Goal: Navigation & Orientation: Understand site structure

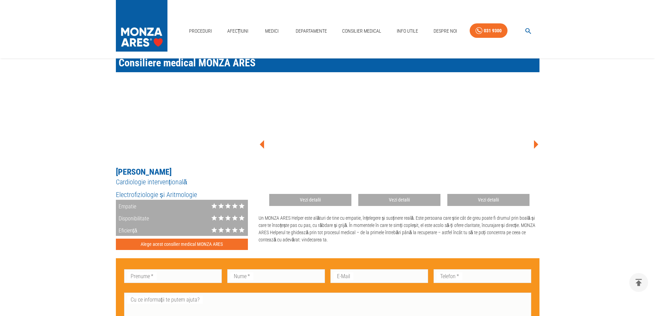
scroll to position [344, 0]
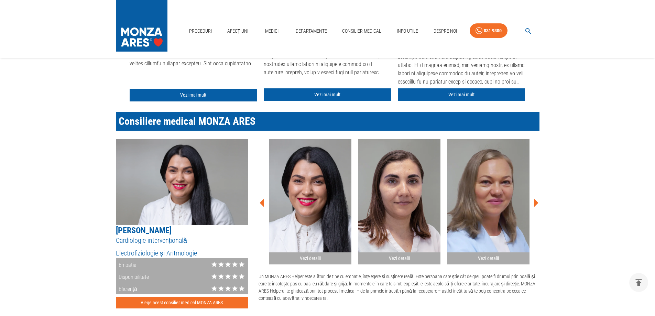
click at [532, 204] on icon at bounding box center [535, 202] width 21 height 21
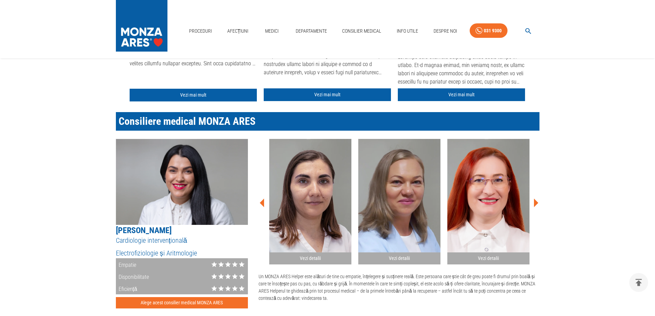
click at [533, 203] on icon at bounding box center [535, 202] width 21 height 21
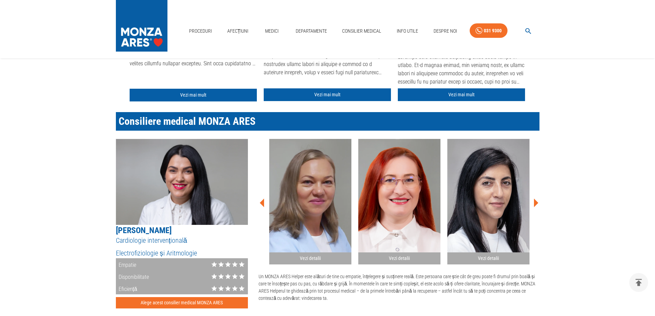
click at [535, 203] on icon at bounding box center [536, 202] width 4 height 9
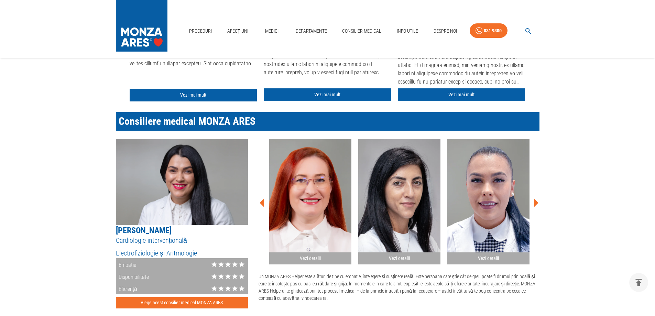
click at [535, 203] on icon at bounding box center [536, 202] width 4 height 9
click at [535, 202] on icon at bounding box center [536, 202] width 4 height 9
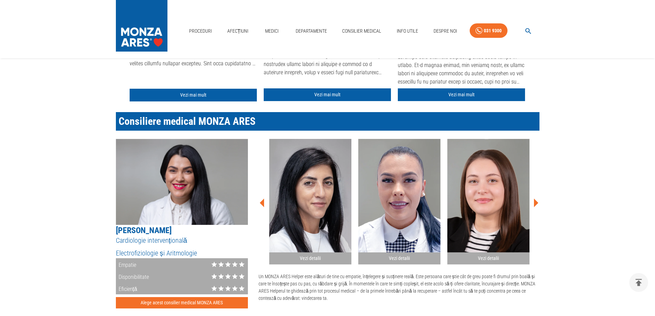
click at [534, 202] on icon at bounding box center [536, 202] width 4 height 9
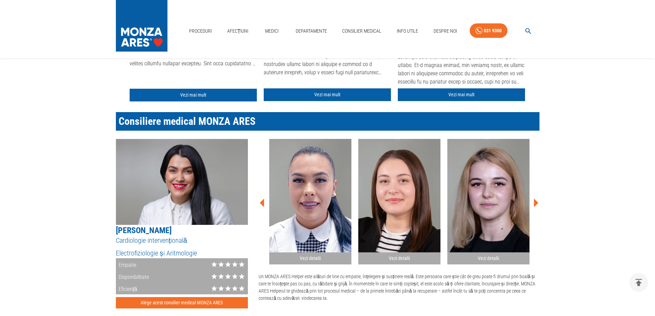
click at [533, 202] on icon at bounding box center [535, 202] width 21 height 21
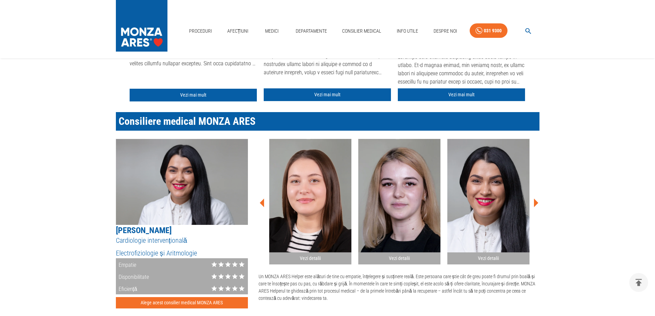
click at [533, 201] on icon at bounding box center [535, 202] width 21 height 21
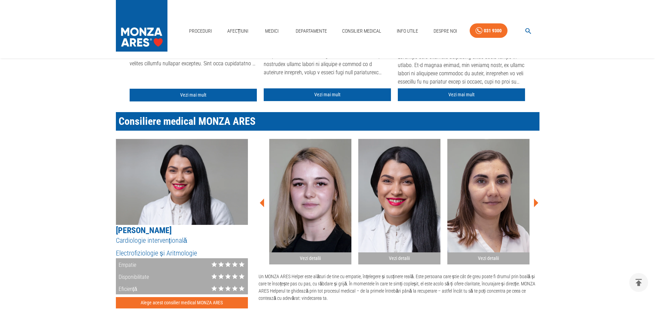
click at [533, 201] on icon at bounding box center [535, 202] width 21 height 21
